Goal: Information Seeking & Learning: Stay updated

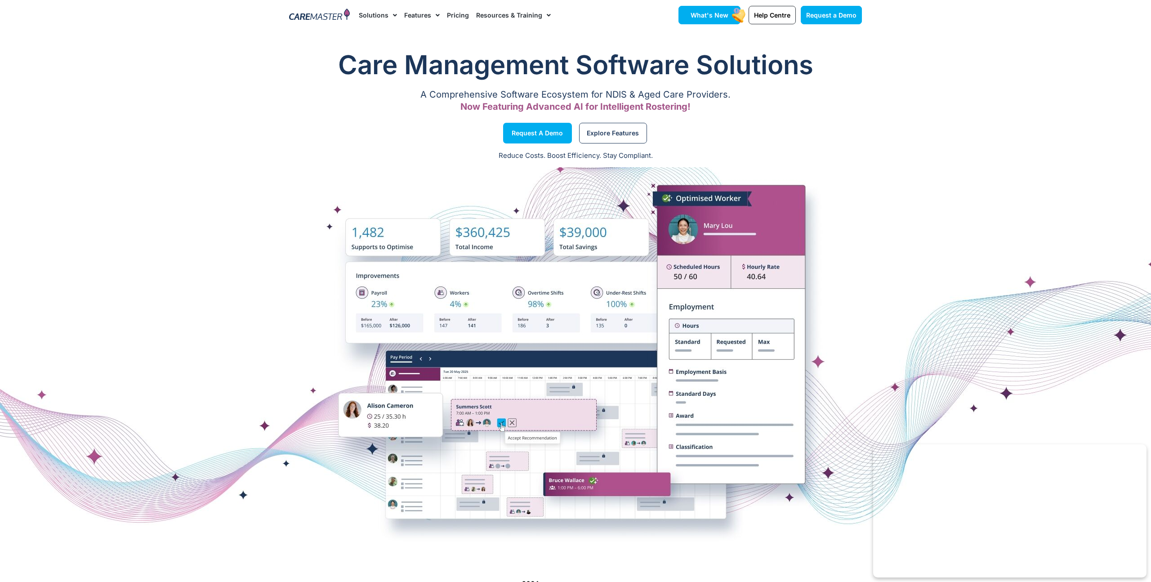
click at [723, 14] on span "What's New" at bounding box center [710, 15] width 38 height 8
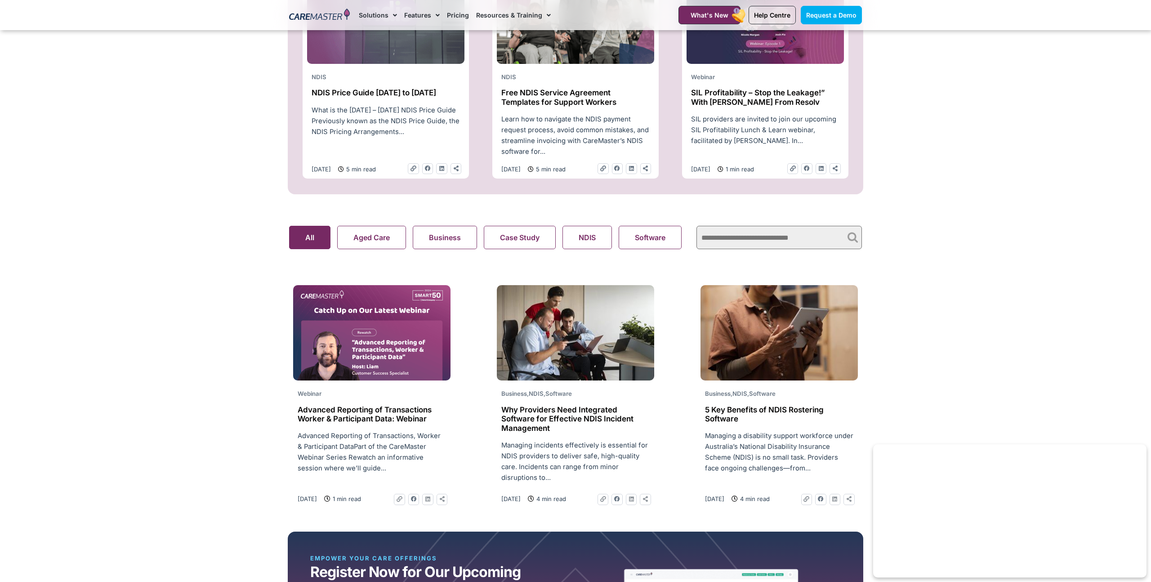
scroll to position [321, 0]
